Goal: Information Seeking & Learning: Learn about a topic

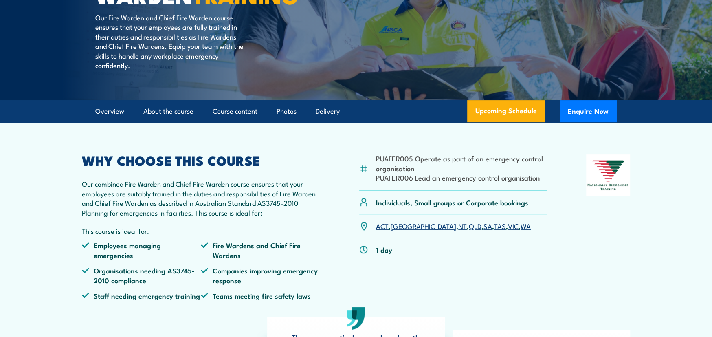
scroll to position [122, 0]
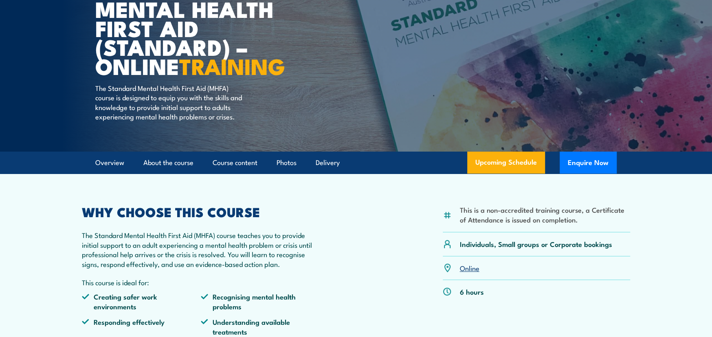
scroll to position [122, 0]
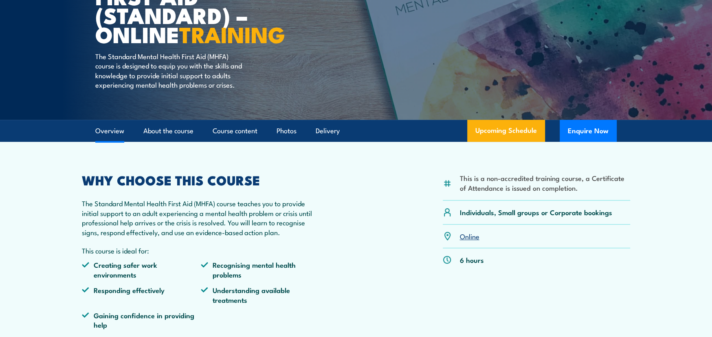
click at [115, 142] on link "Overview" at bounding box center [109, 131] width 29 height 22
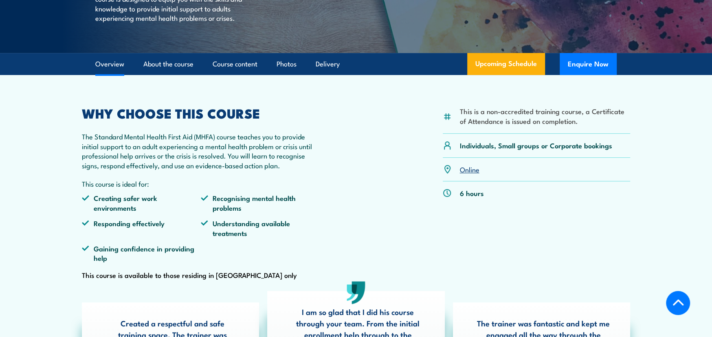
scroll to position [223, 0]
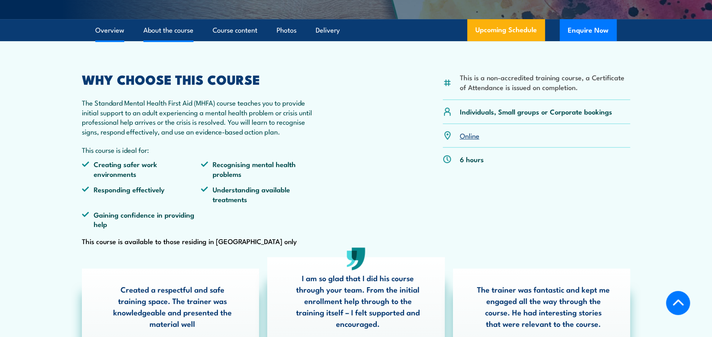
click at [163, 40] on link "About the course" at bounding box center [168, 31] width 50 height 22
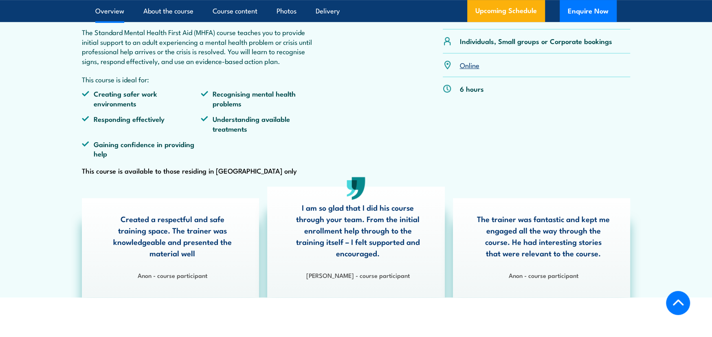
scroll to position [177, 0]
